Goal: Obtain resource: Download file/media

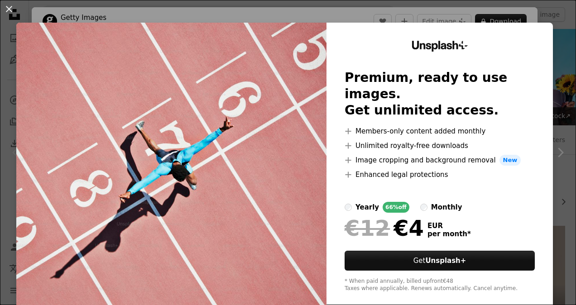
scroll to position [136, 0]
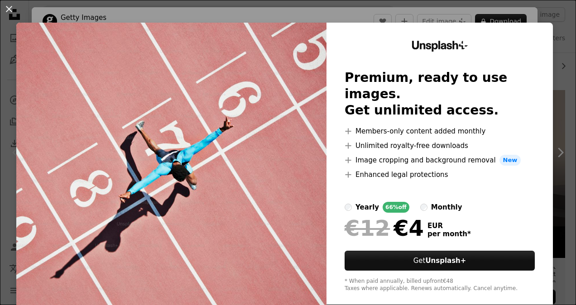
click at [285, 12] on div "An X shape Unsplash+ Premium, ready to use images. Get unlimited access. A plus…" at bounding box center [288, 152] width 576 height 305
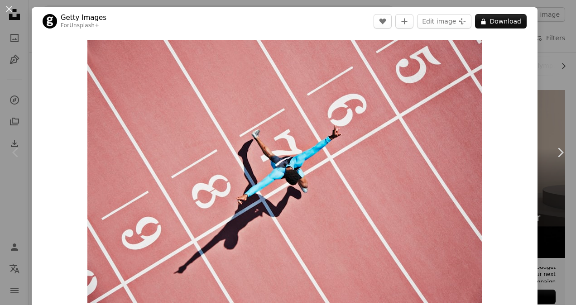
click at [545, 56] on div "An X shape Chevron left Chevron right Getty Images For Unsplash+ A heart A plus…" at bounding box center [288, 152] width 576 height 305
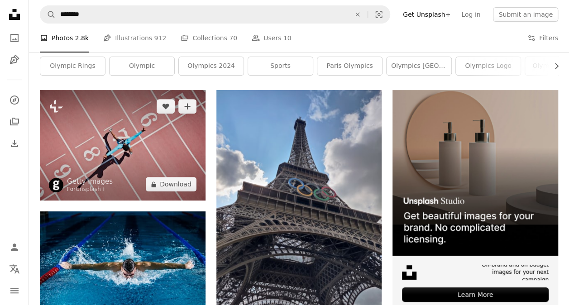
click at [145, 144] on img at bounding box center [123, 145] width 166 height 110
